Goal: Complete application form

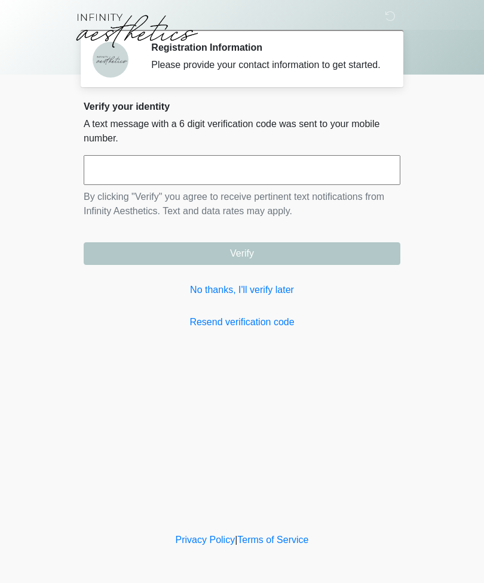
click at [275, 297] on link "No thanks, I'll verify later" at bounding box center [242, 290] width 317 height 14
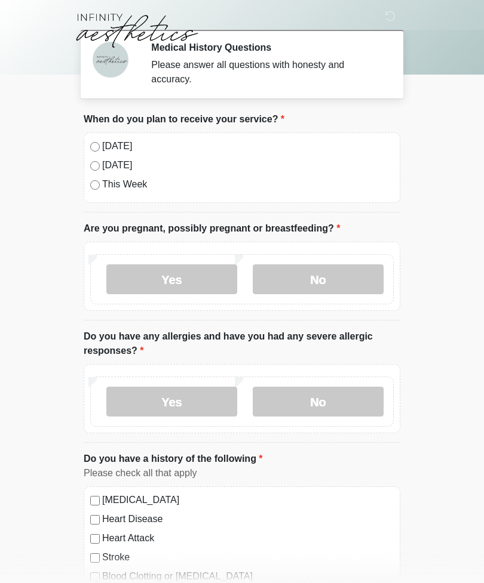
click at [340, 281] on label "No" at bounding box center [318, 280] width 131 height 30
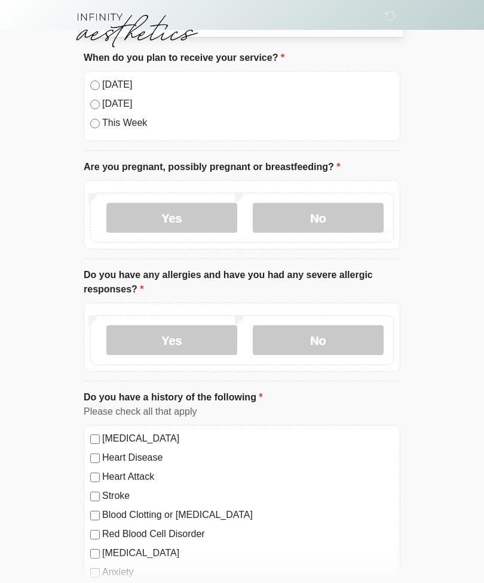
click at [368, 339] on label "No" at bounding box center [318, 341] width 131 height 30
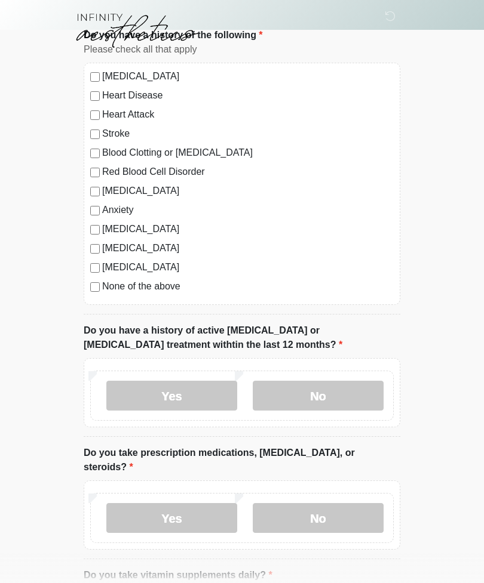
click at [349, 404] on label "No" at bounding box center [318, 396] width 131 height 30
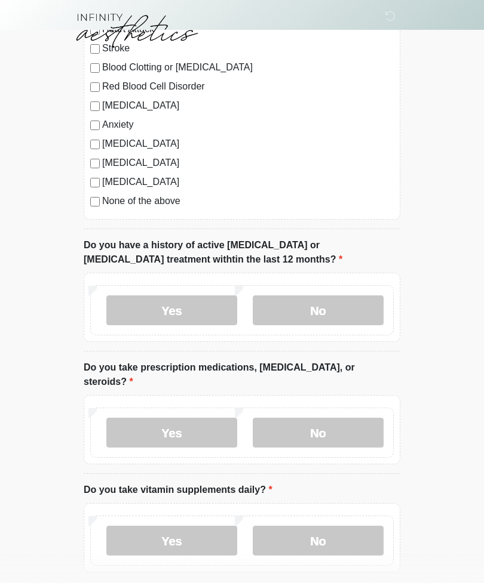
click at [364, 429] on label "No" at bounding box center [318, 433] width 131 height 30
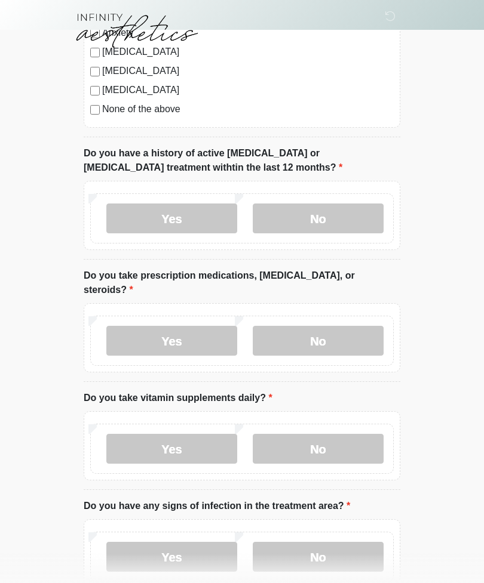
click at [364, 328] on label "No" at bounding box center [318, 341] width 131 height 30
click at [364, 434] on label "No" at bounding box center [318, 449] width 131 height 30
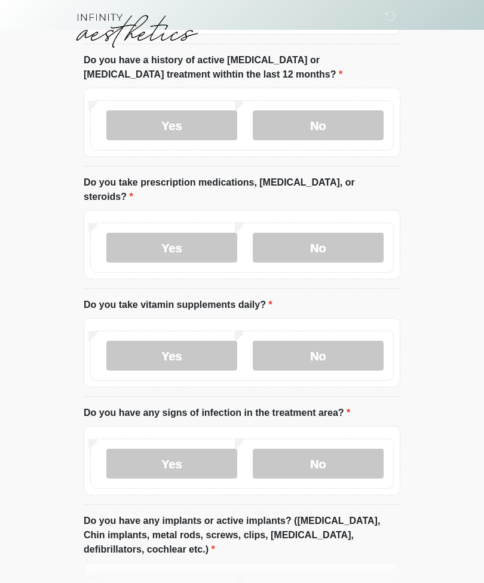
click at [363, 454] on label "No" at bounding box center [318, 464] width 131 height 30
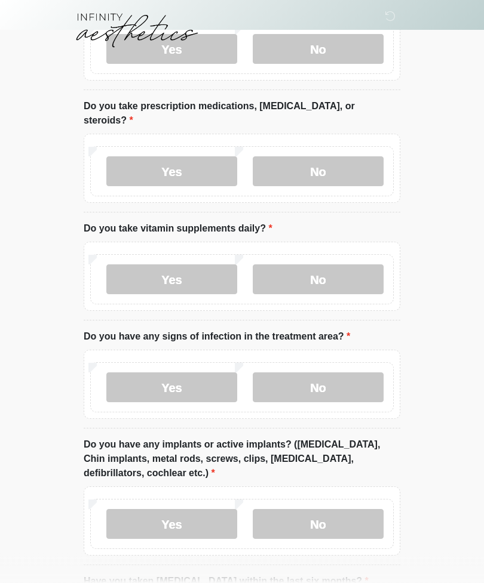
scroll to position [770, 0]
click at [352, 510] on label "No" at bounding box center [318, 525] width 131 height 30
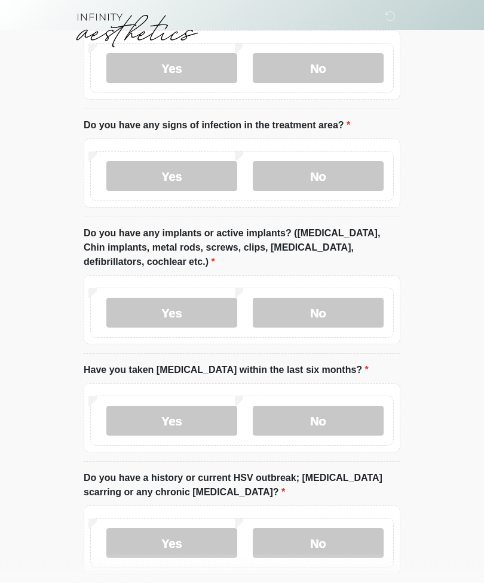
click at [359, 413] on label "No" at bounding box center [318, 422] width 131 height 30
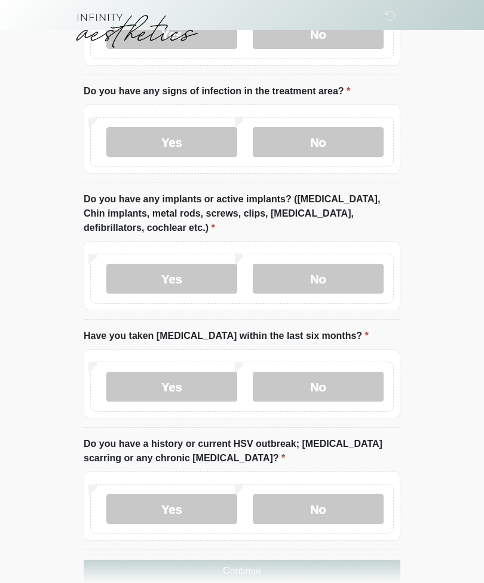
scroll to position [1025, 0]
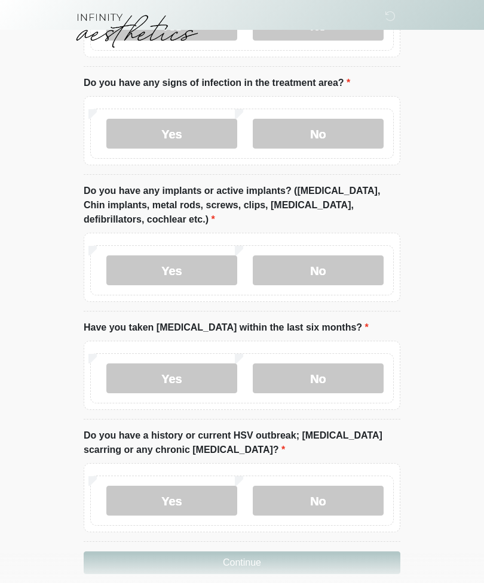
click at [354, 493] on label "No" at bounding box center [318, 501] width 131 height 30
click at [343, 552] on button "Continue" at bounding box center [242, 563] width 317 height 23
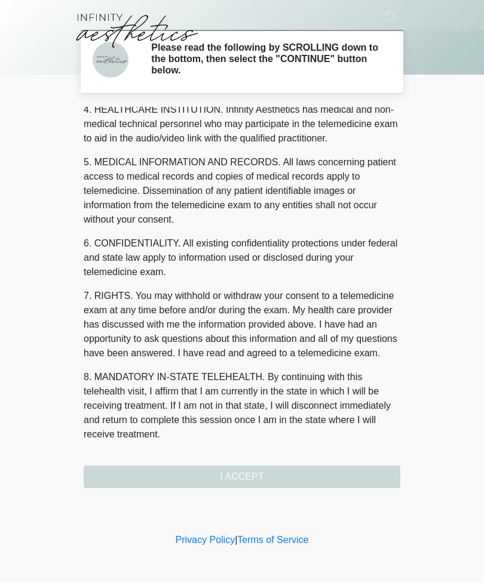
scroll to position [348, 0]
